Goal: Use online tool/utility: Utilize a website feature to perform a specific function

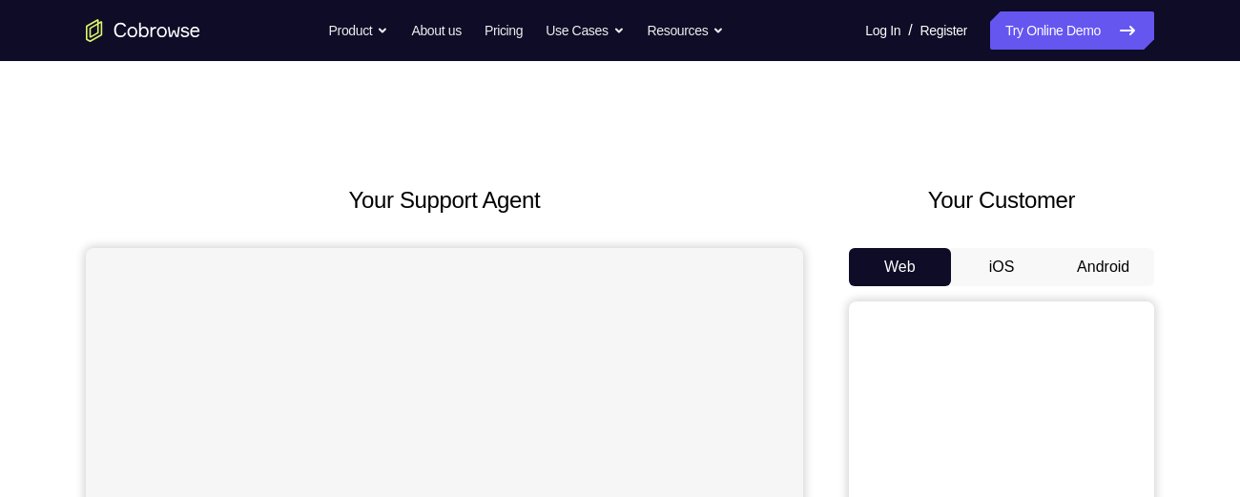
click at [1100, 267] on button "Android" at bounding box center [1103, 267] width 102 height 38
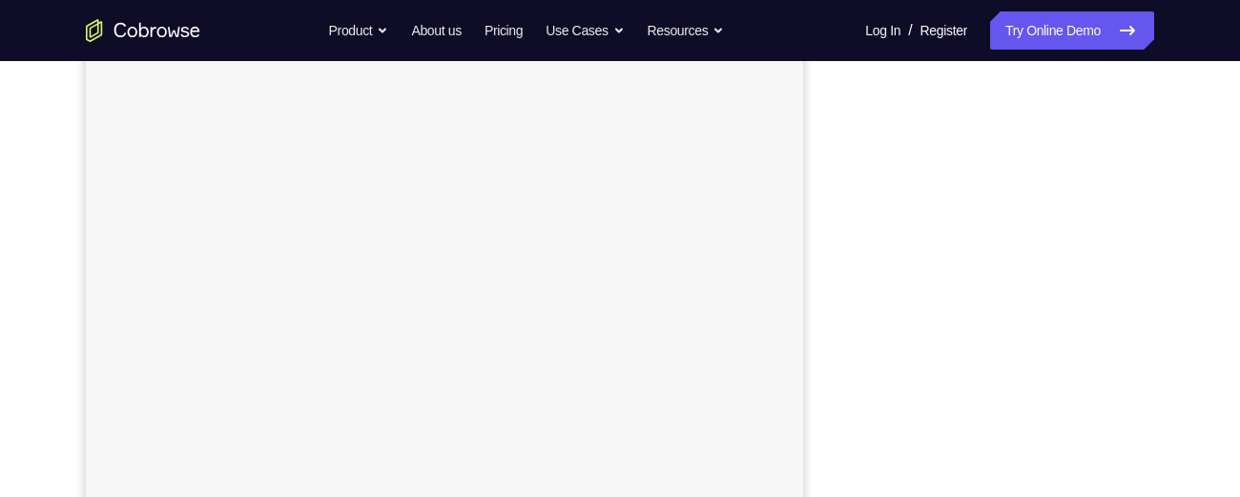
scroll to position [351, 0]
click at [1177, 144] on div "Your Support Agent Your Customer Web iOS Android Next Steps We’d be happy to gi…" at bounding box center [620, 339] width 1221 height 1258
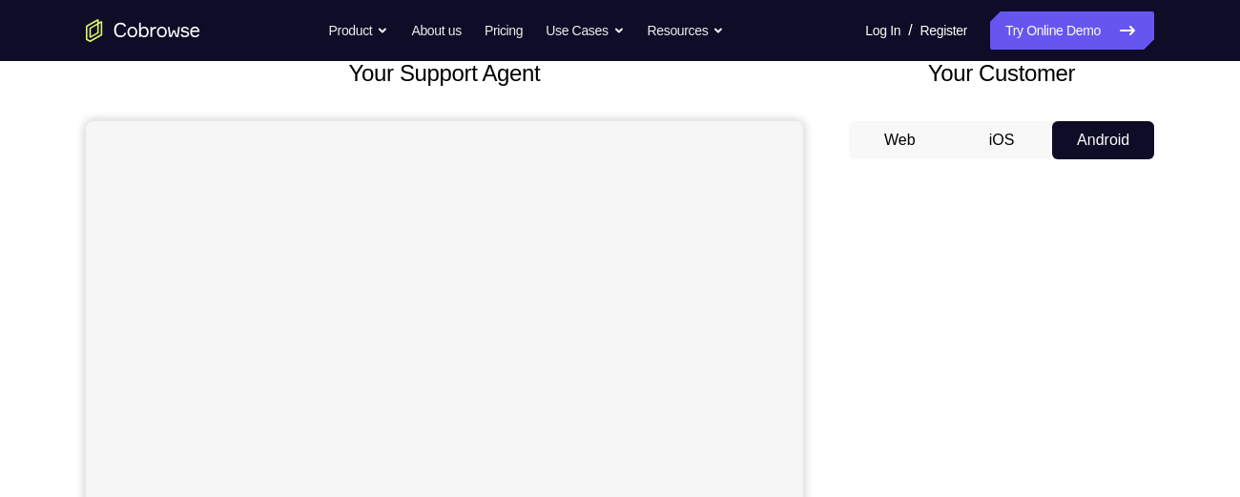
scroll to position [119, 0]
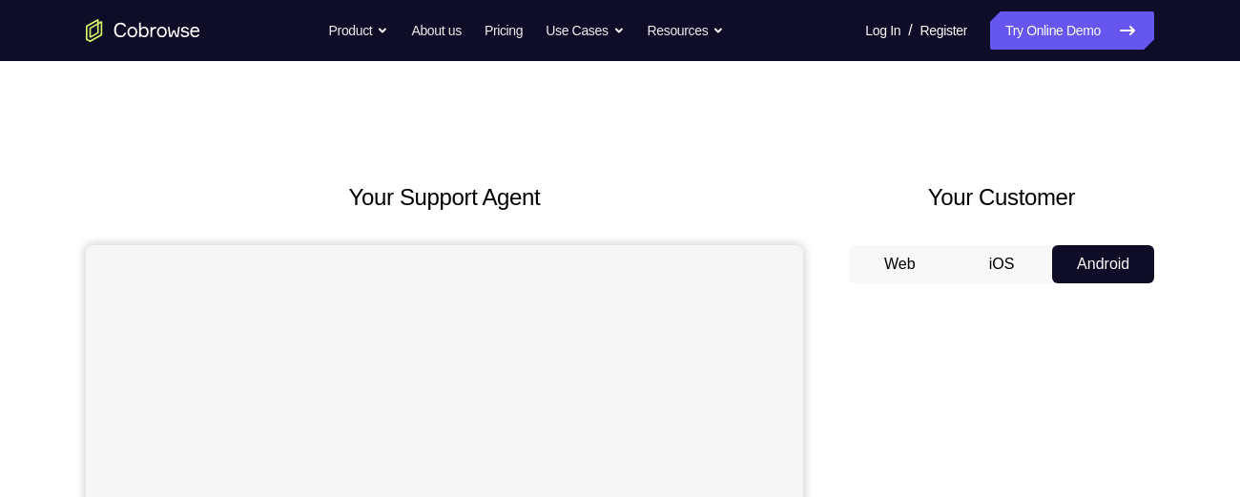
scroll to position [0, 0]
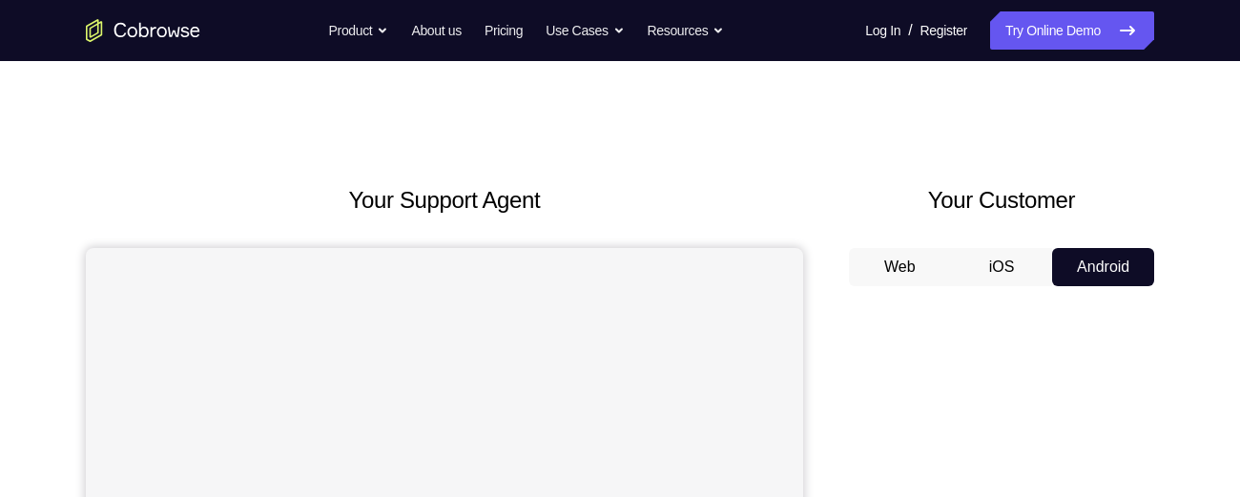
click at [1122, 269] on button "Android" at bounding box center [1103, 267] width 102 height 38
click at [1091, 37] on link "Try Online Demo" at bounding box center [1072, 30] width 164 height 38
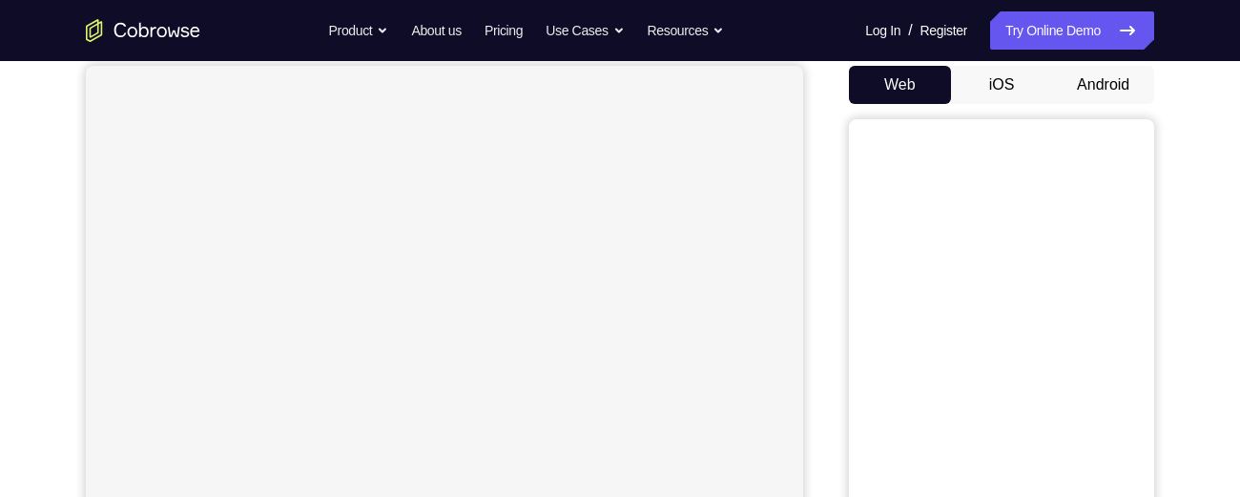
click at [1113, 89] on button "Android" at bounding box center [1103, 85] width 102 height 38
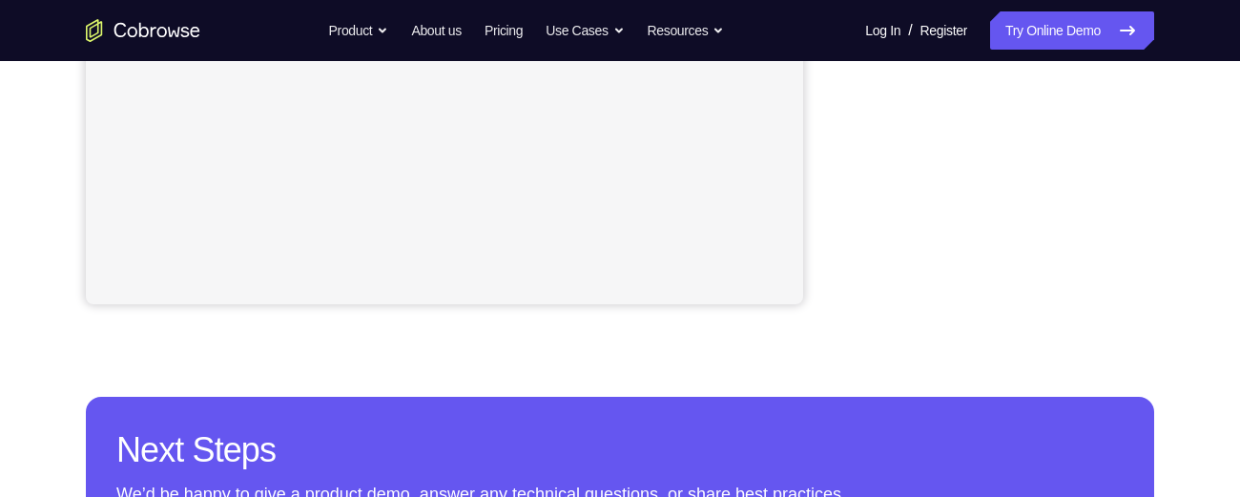
scroll to position [584, 0]
